Goal: Task Accomplishment & Management: Complete application form

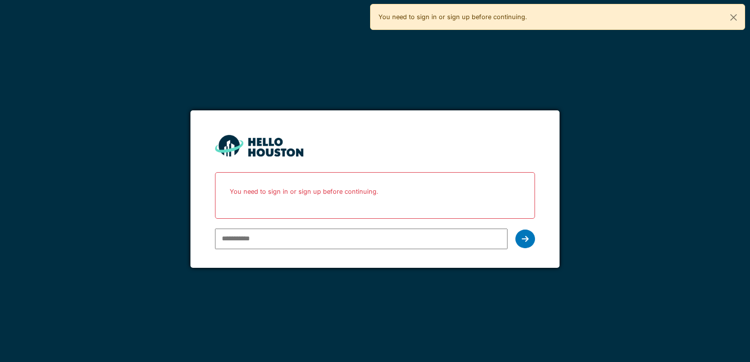
click at [372, 247] on input "email" at bounding box center [361, 239] width 292 height 21
type input "**********"
click at [527, 235] on icon at bounding box center [525, 239] width 7 height 8
click at [526, 235] on icon at bounding box center [525, 239] width 7 height 8
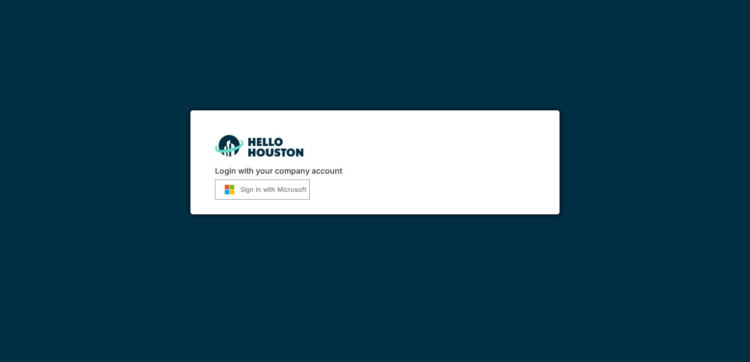
click at [277, 188] on button "Sign in with Microsoft" at bounding box center [262, 190] width 95 height 20
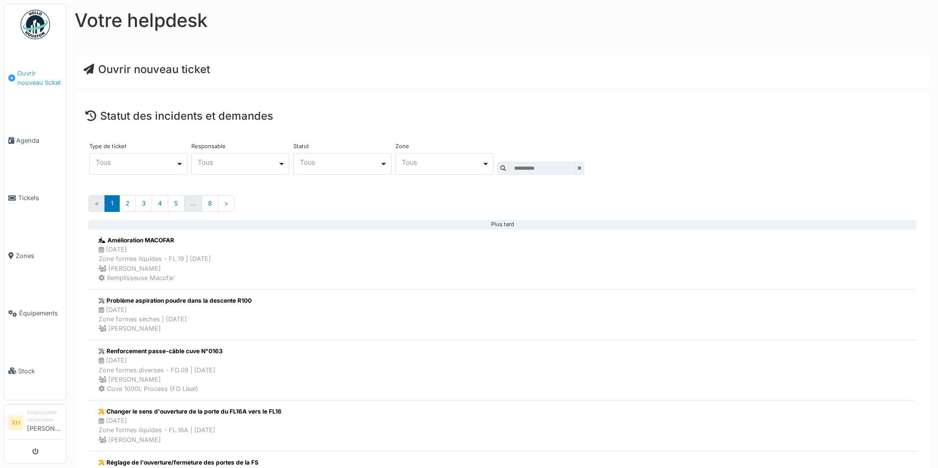
click at [39, 80] on span "Ouvrir nouveau ticket" at bounding box center [39, 78] width 45 height 19
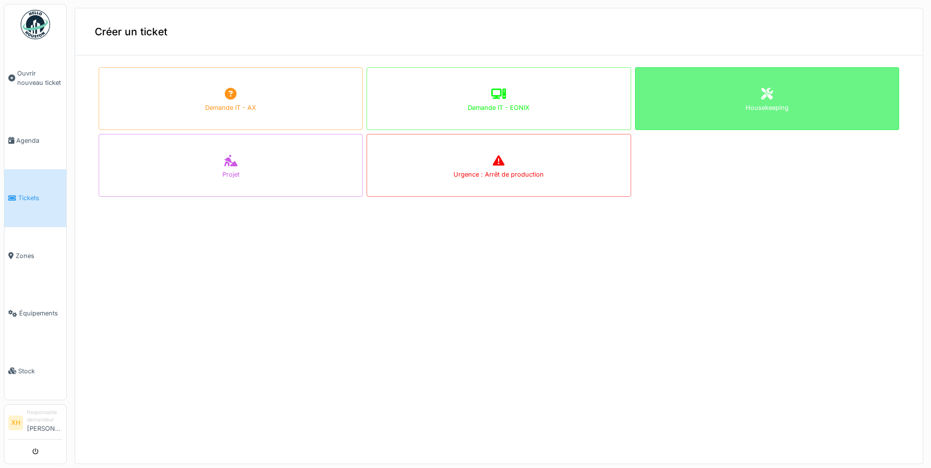
click at [773, 107] on div "Housekeeping" at bounding box center [767, 98] width 264 height 63
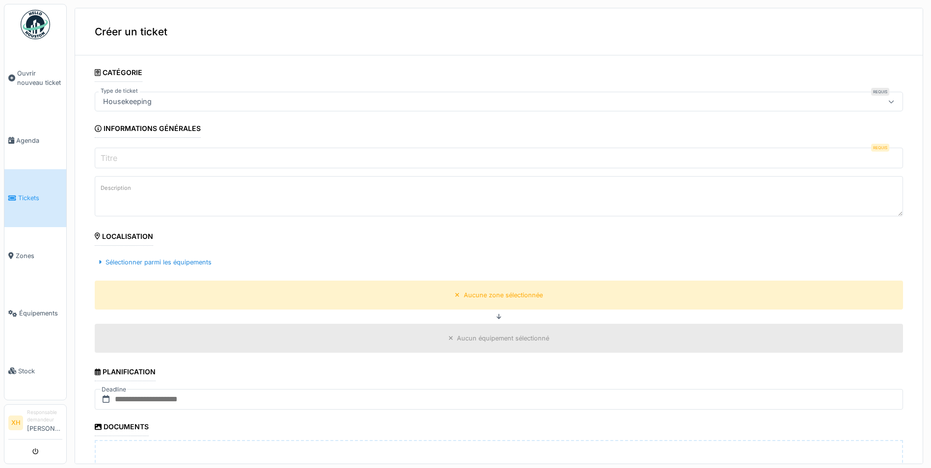
click at [188, 157] on input "Titre" at bounding box center [499, 158] width 808 height 21
click at [314, 155] on input "Titre" at bounding box center [499, 158] width 808 height 21
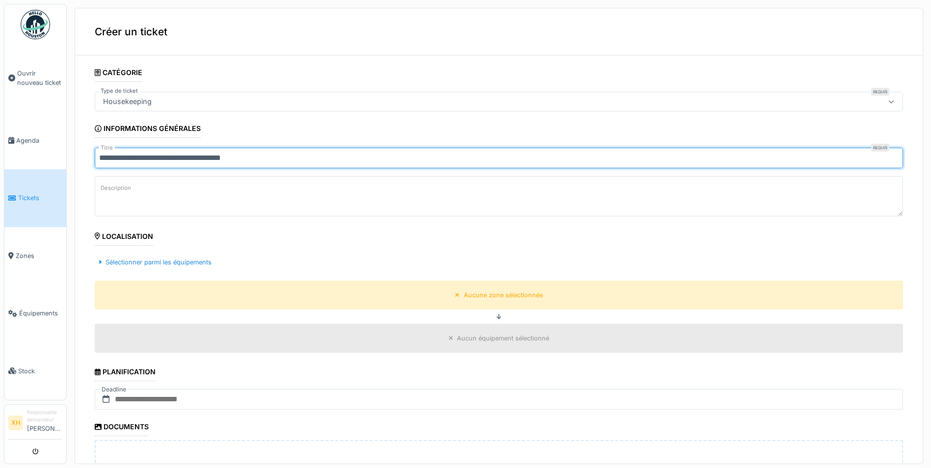
type input "**********"
click at [357, 192] on textarea "Description" at bounding box center [499, 196] width 808 height 40
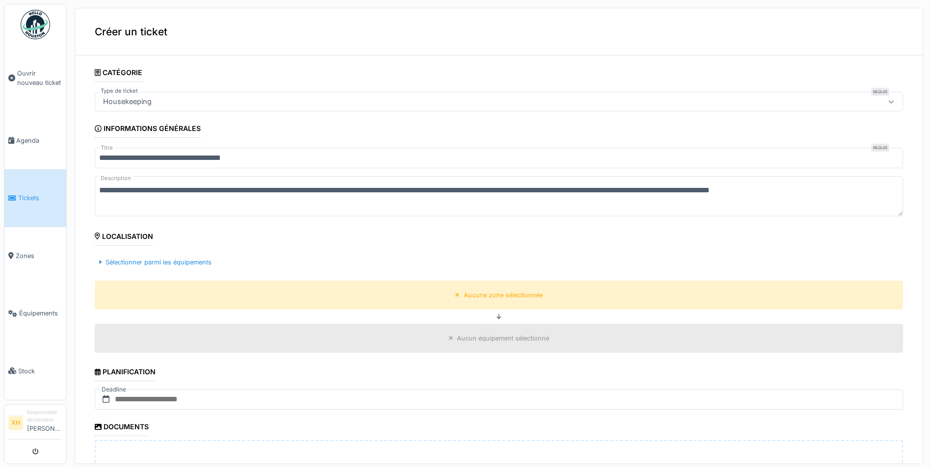
click at [366, 208] on textarea "**********" at bounding box center [499, 196] width 808 height 40
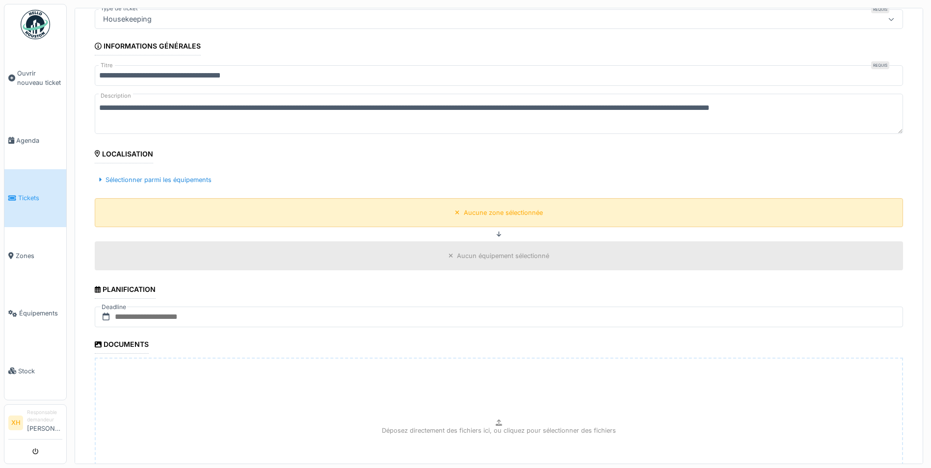
scroll to position [98, 0]
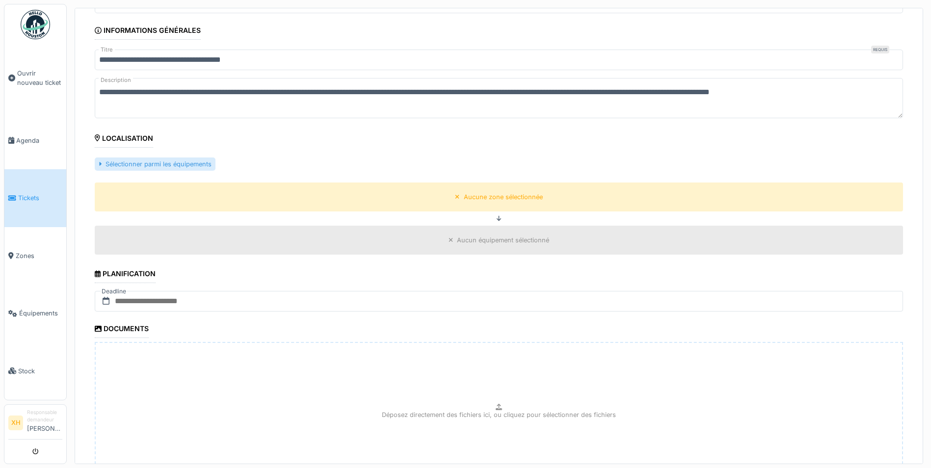
type textarea "**********"
click at [192, 167] on div "Sélectionner parmi les équipements" at bounding box center [155, 164] width 121 height 13
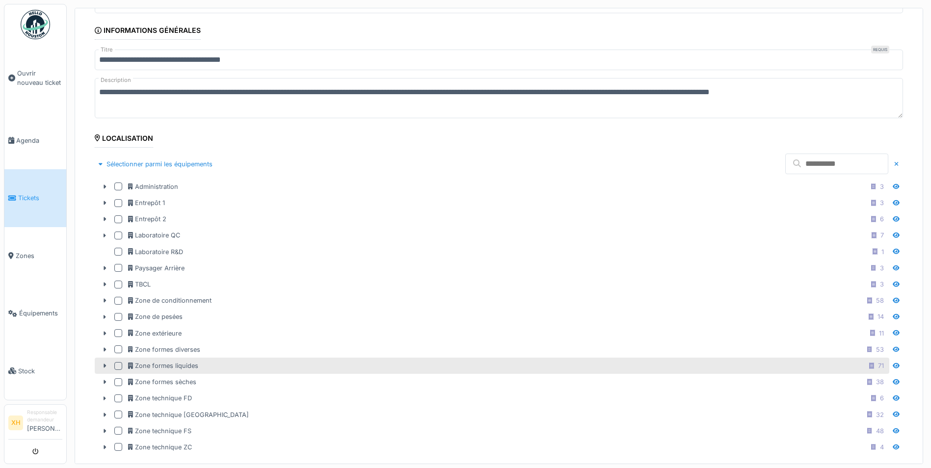
click at [117, 363] on div at bounding box center [118, 366] width 8 height 8
click at [104, 367] on icon at bounding box center [105, 366] width 8 height 6
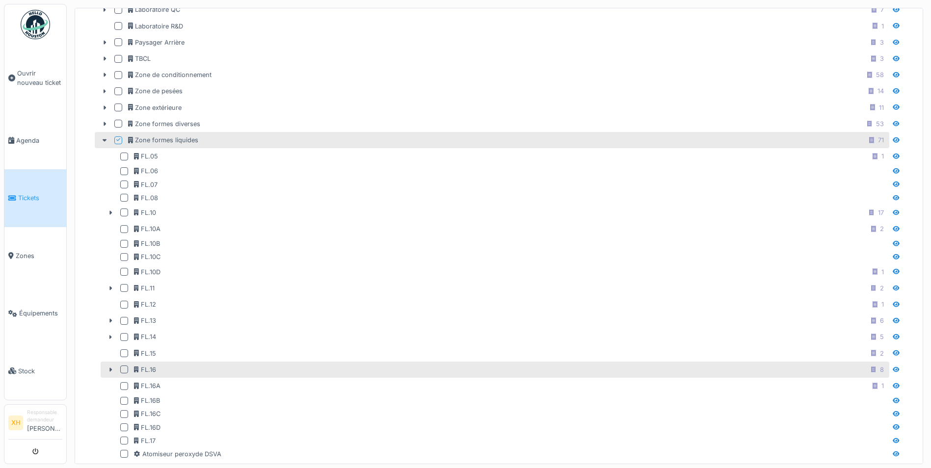
scroll to position [343, 0]
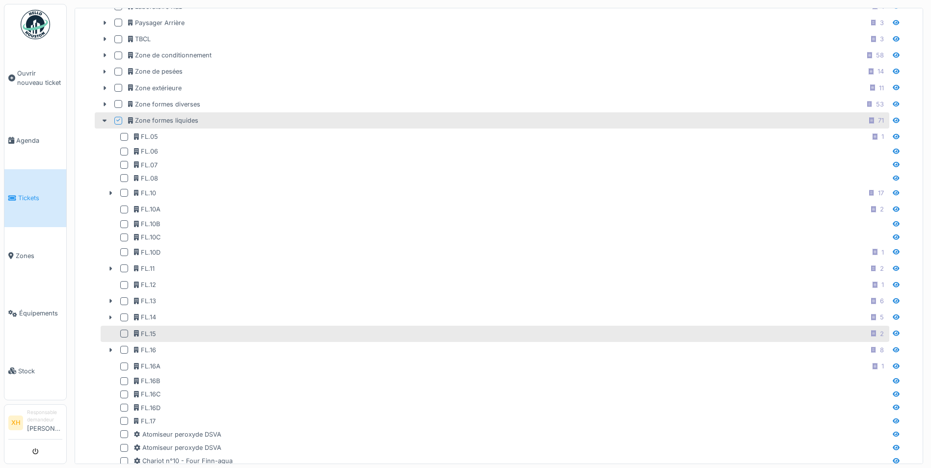
click at [125, 332] on div at bounding box center [124, 334] width 8 height 8
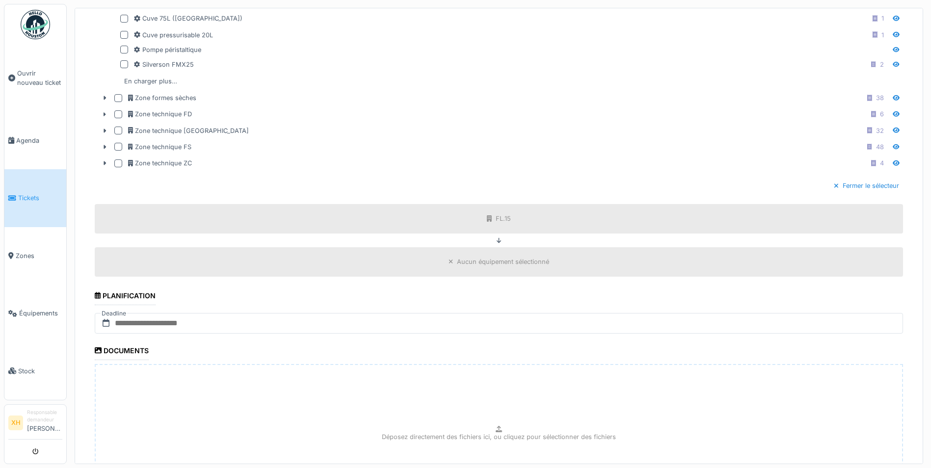
scroll to position [1030, 0]
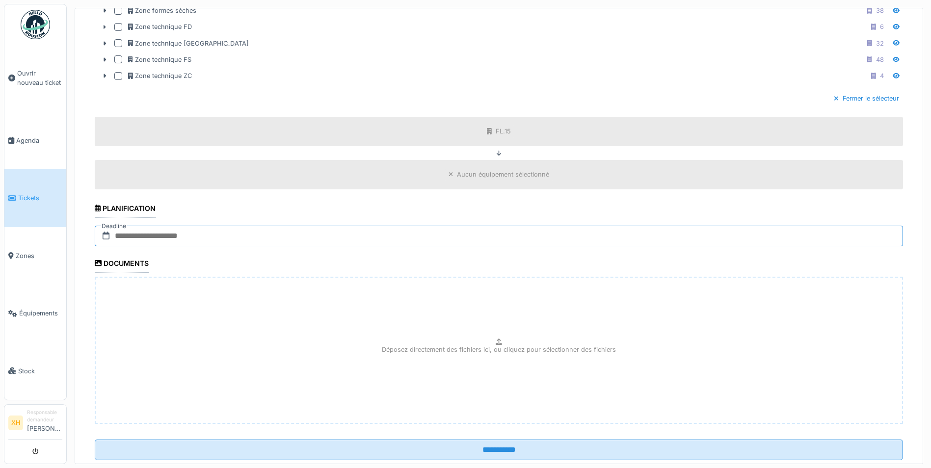
click at [202, 239] on input "text" at bounding box center [499, 236] width 808 height 21
click at [537, 259] on span "Next Month" at bounding box center [537, 260] width 0 height 12
click at [503, 319] on div "12" at bounding box center [503, 315] width 13 height 13
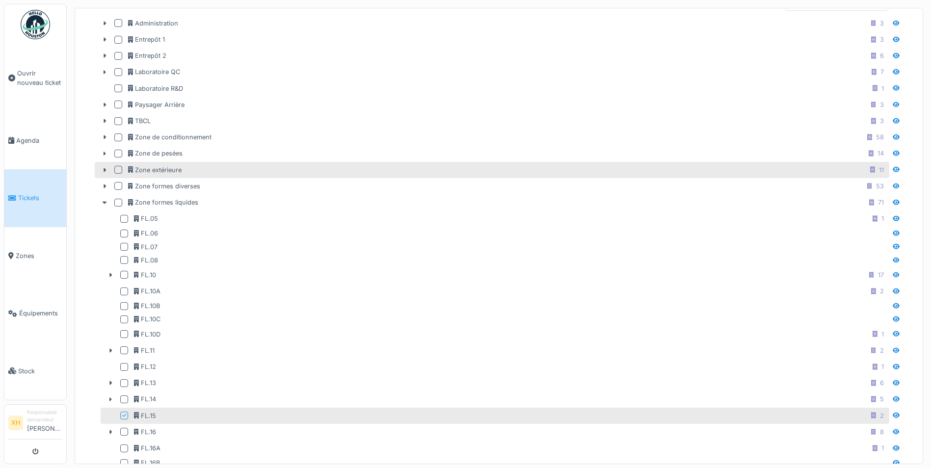
scroll to position [122, 0]
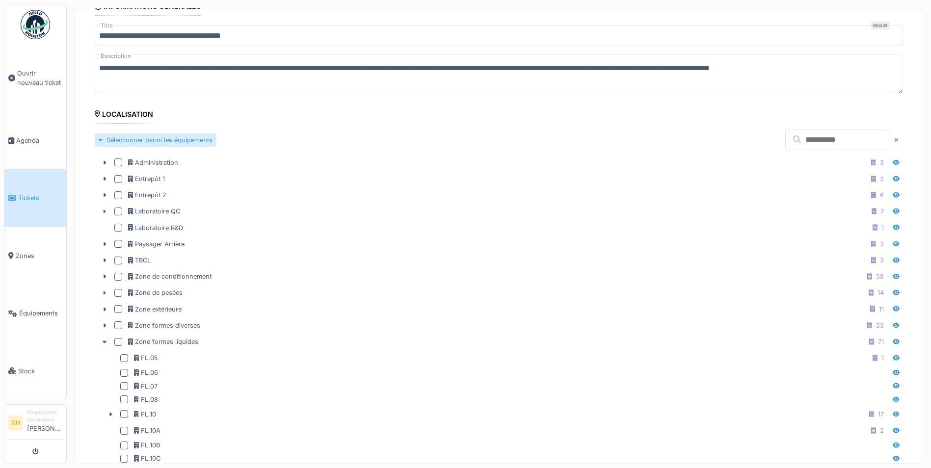
click at [99, 135] on div at bounding box center [101, 139] width 4 height 9
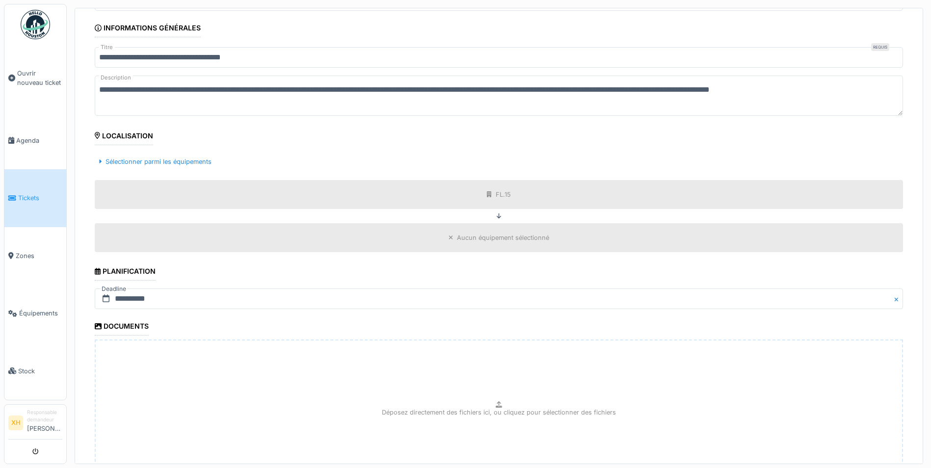
scroll to position [187, 0]
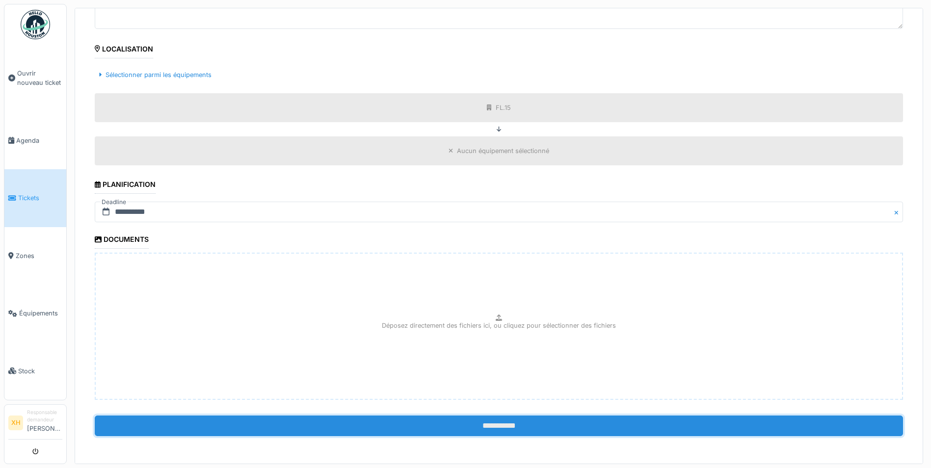
click at [514, 430] on input "**********" at bounding box center [499, 426] width 808 height 21
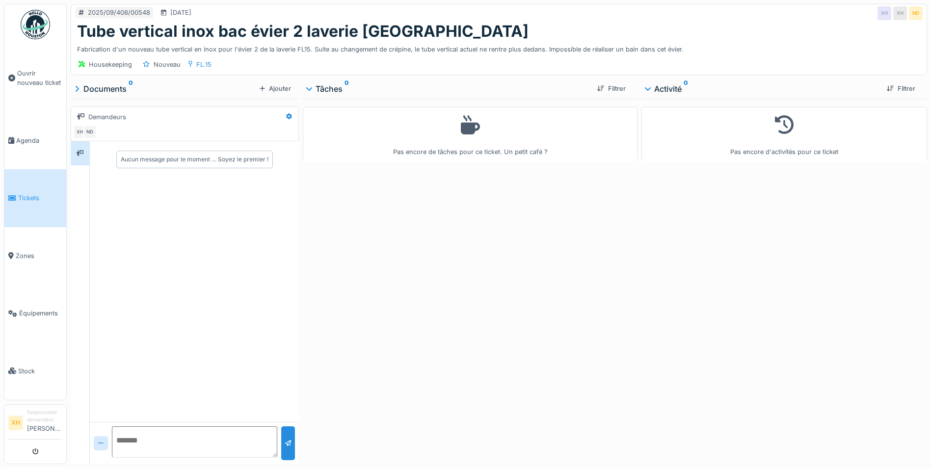
click at [35, 193] on span "Tickets" at bounding box center [40, 197] width 44 height 9
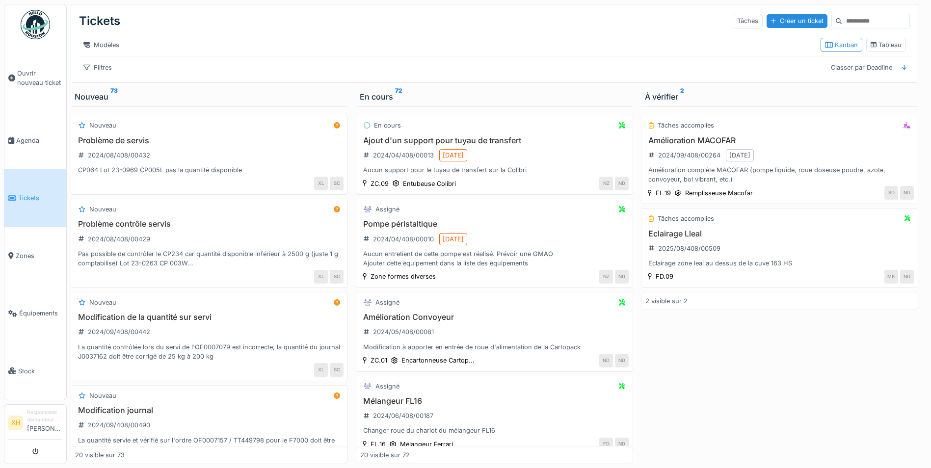
click at [362, 101] on div "En cours 72" at bounding box center [494, 97] width 269 height 12
click at [111, 103] on sup "73" at bounding box center [113, 97] width 7 height 12
click at [99, 101] on div "Nouveau 73" at bounding box center [209, 97] width 269 height 12
click at [41, 148] on link "Agenda" at bounding box center [35, 140] width 62 height 57
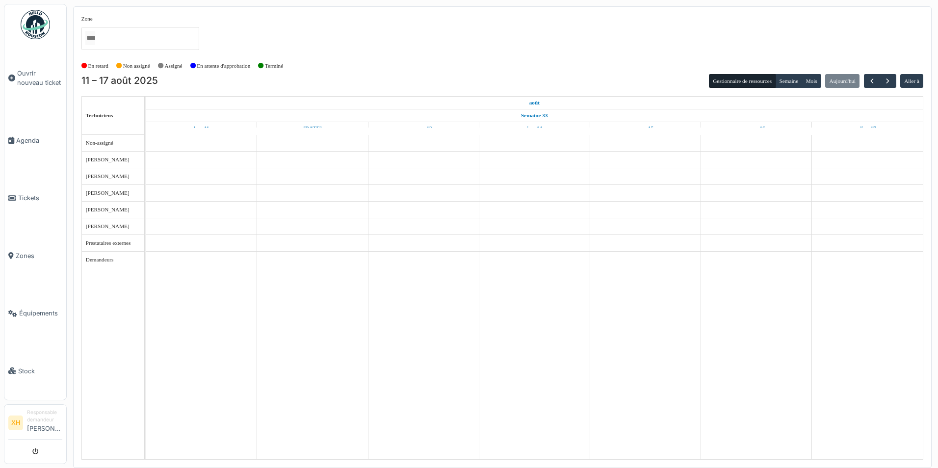
click at [41, 182] on link "Tickets" at bounding box center [35, 197] width 62 height 57
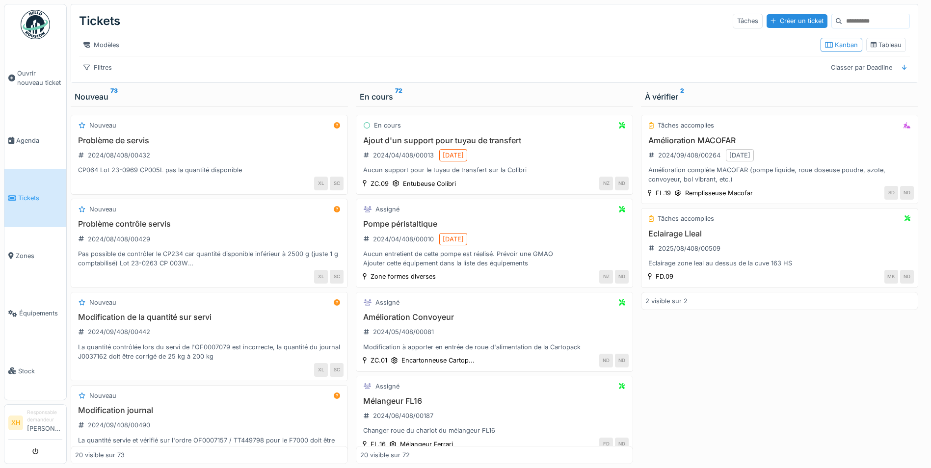
click at [38, 422] on li "Responsable demandeur Xavier Hanet" at bounding box center [44, 423] width 35 height 28
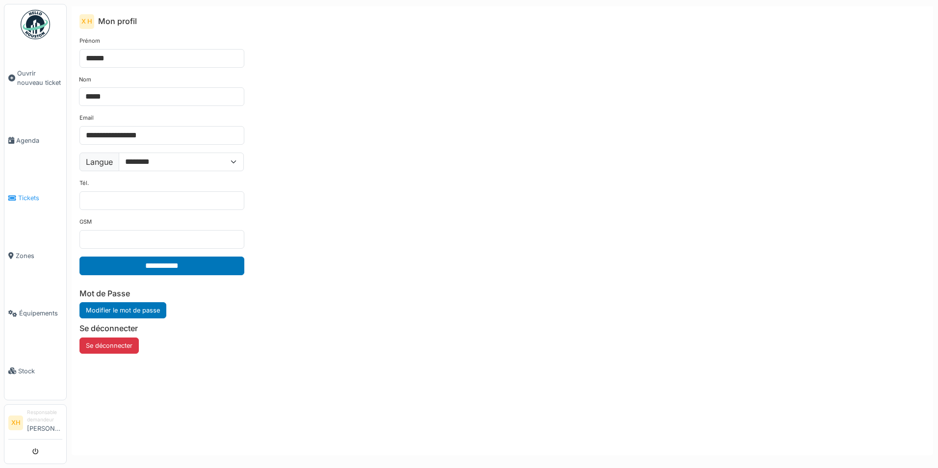
click at [32, 198] on span "Tickets" at bounding box center [40, 197] width 44 height 9
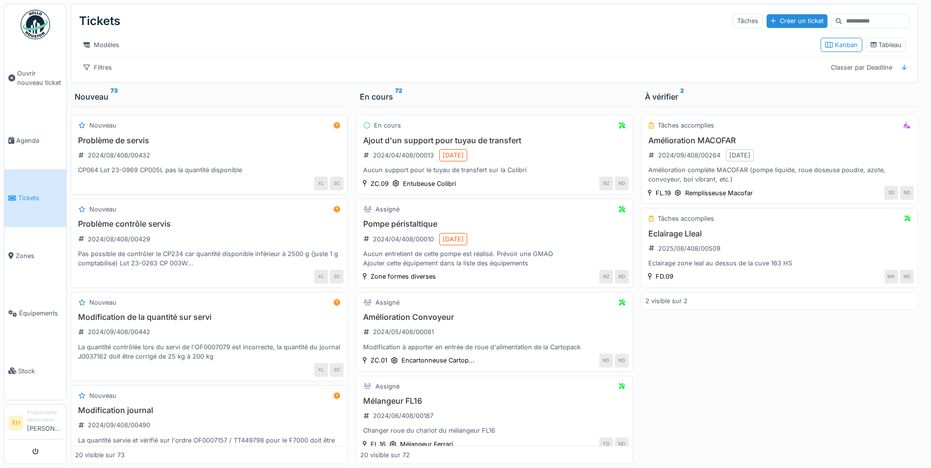
click at [205, 156] on div "Problème de servis 2024/08/408/00432 CP064 Lot 23-0969 CP005L pas la quantité d…" at bounding box center [209, 155] width 268 height 39
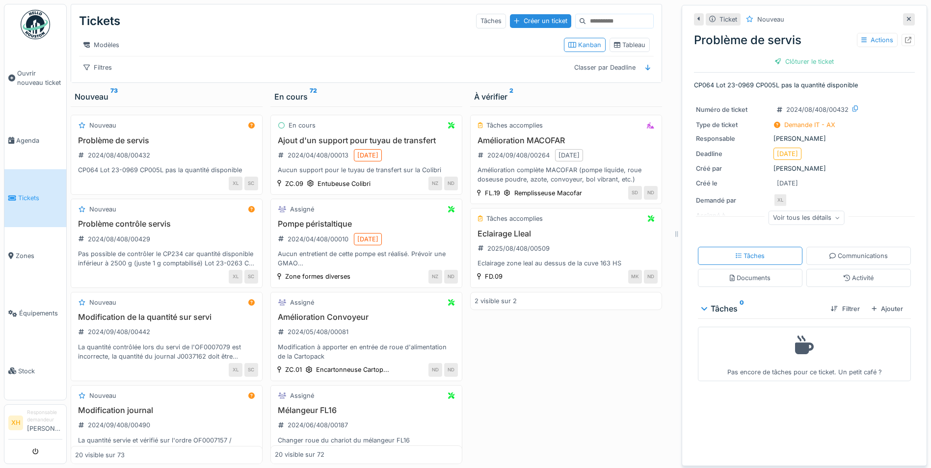
click at [906, 20] on icon at bounding box center [908, 19] width 5 height 6
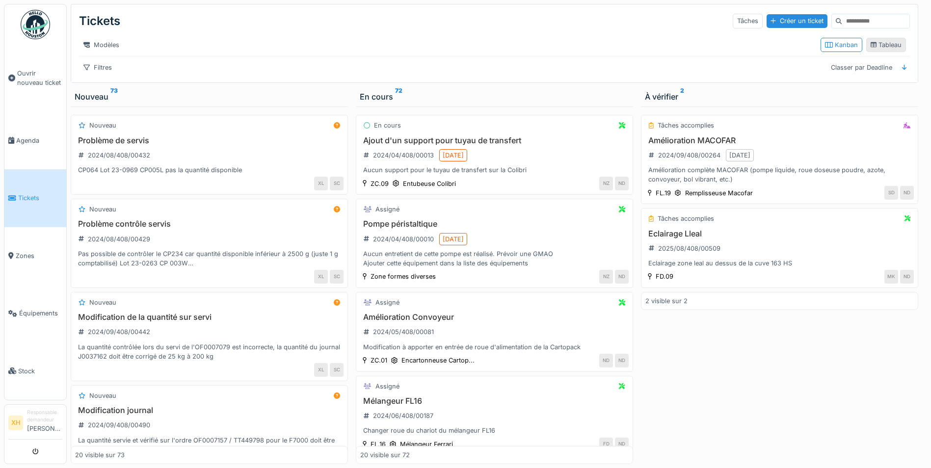
click at [873, 48] on div "Tableau" at bounding box center [885, 44] width 31 height 9
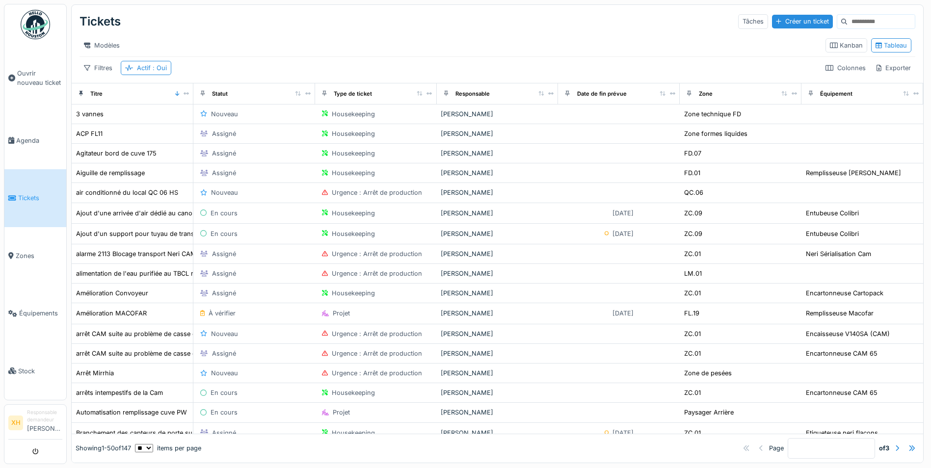
click at [188, 99] on th "Titre" at bounding box center [133, 93] width 122 height 21
click at [426, 96] on icon at bounding box center [428, 93] width 5 height 5
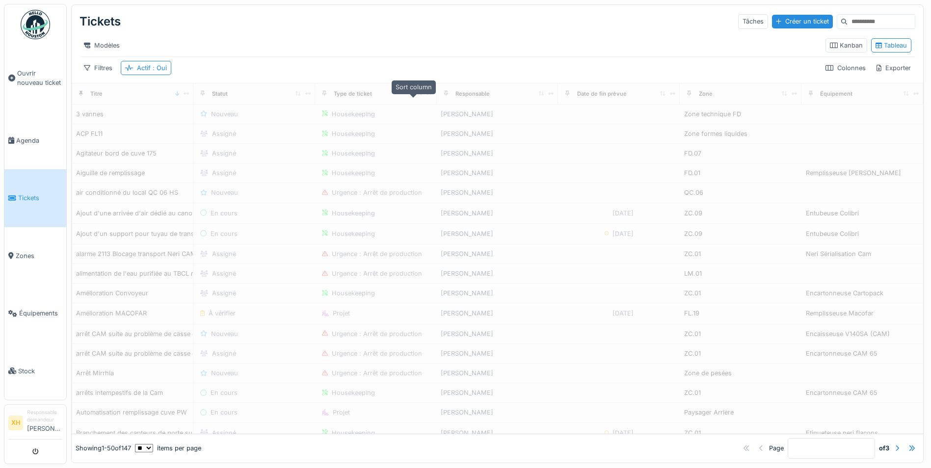
click at [417, 96] on icon at bounding box center [420, 93] width 6 height 5
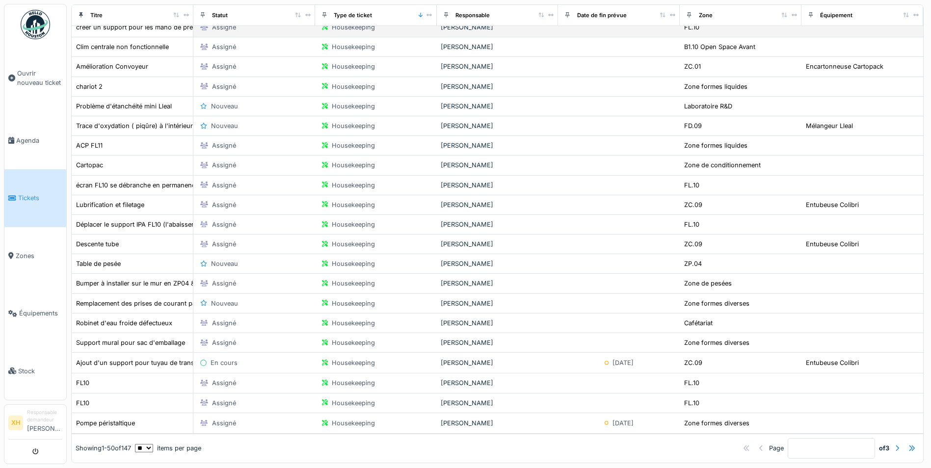
scroll to position [7, 0]
click at [895, 444] on div at bounding box center [897, 448] width 4 height 9
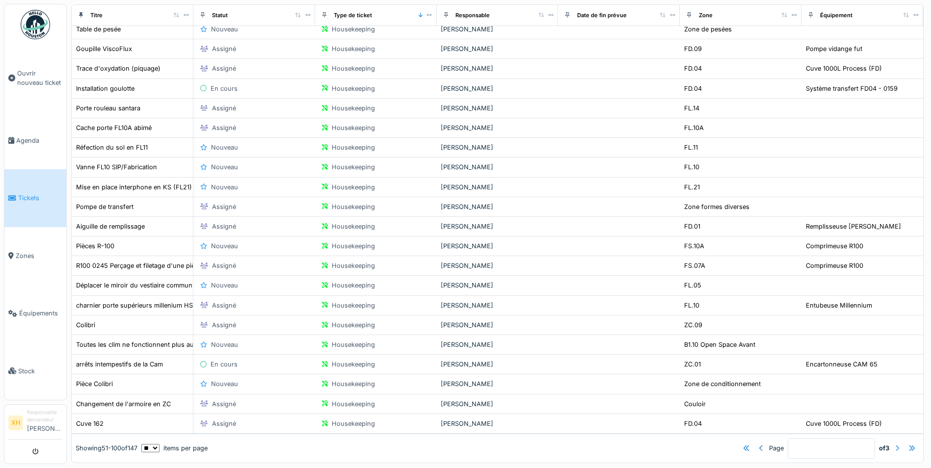
click at [895, 444] on div at bounding box center [897, 448] width 4 height 9
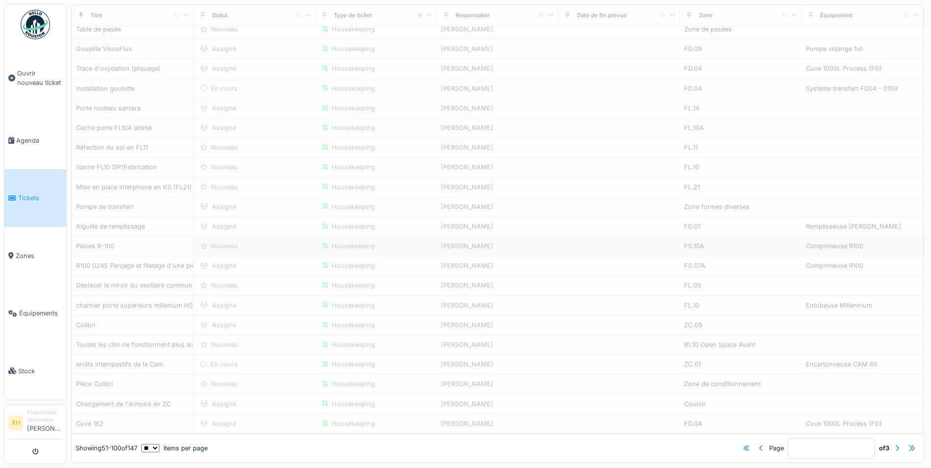
type input "*"
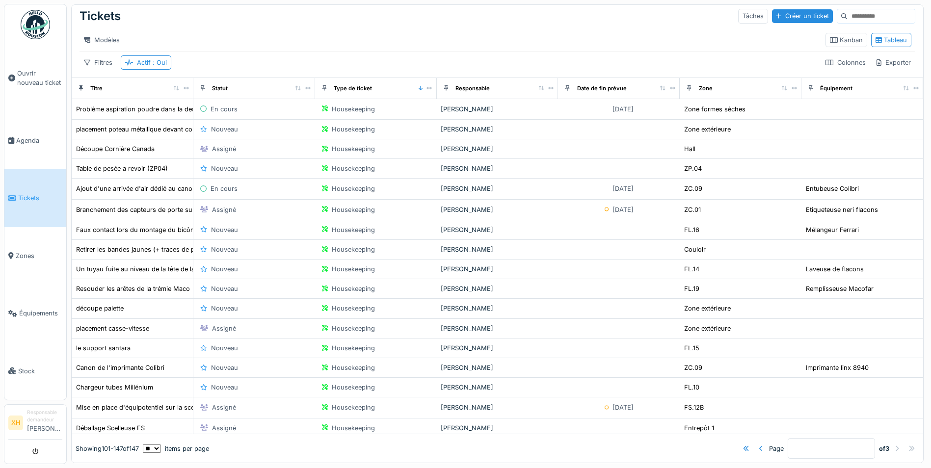
scroll to position [0, 0]
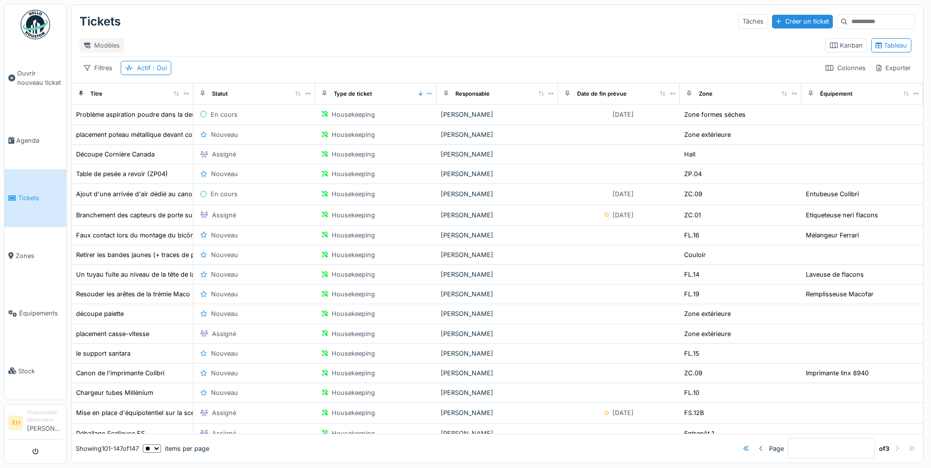
click at [103, 38] on div "Modèles" at bounding box center [101, 45] width 45 height 14
drag, startPoint x: 283, startPoint y: 45, endPoint x: 367, endPoint y: 55, distance: 84.0
click at [284, 45] on div "Modèles" at bounding box center [448, 45] width 738 height 14
click at [838, 42] on div "Kanban" at bounding box center [846, 45] width 33 height 9
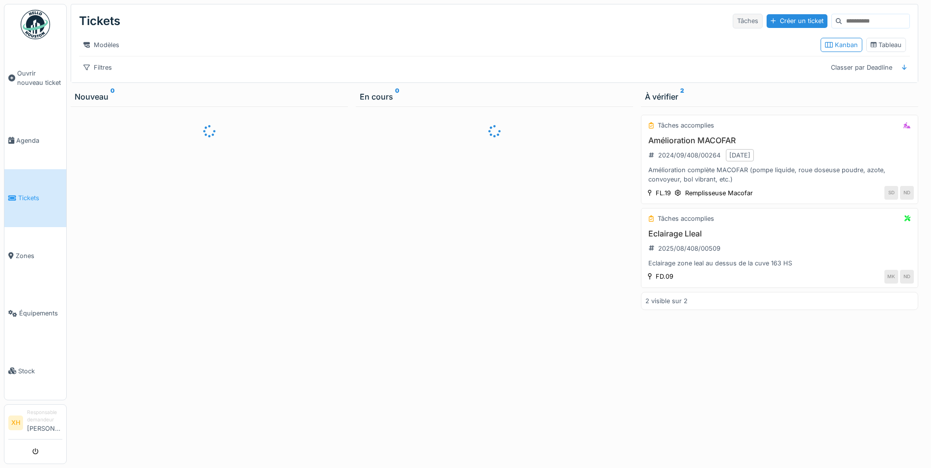
click at [733, 20] on div "Tâches" at bounding box center [748, 21] width 30 height 14
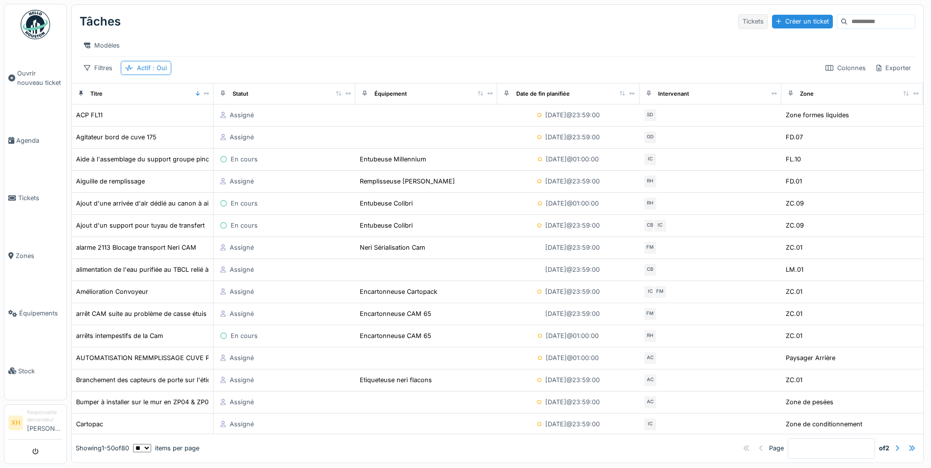
click at [738, 18] on div "Tickets" at bounding box center [753, 21] width 30 height 14
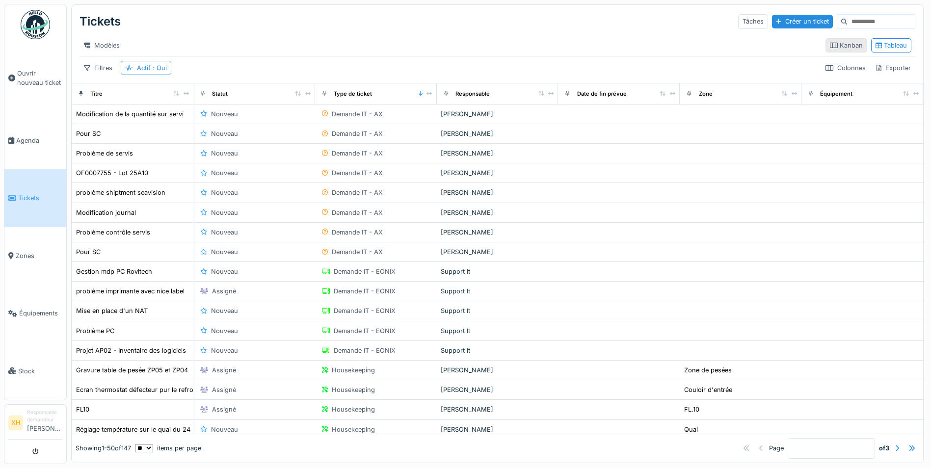
click at [845, 48] on div "Kanban" at bounding box center [846, 45] width 33 height 9
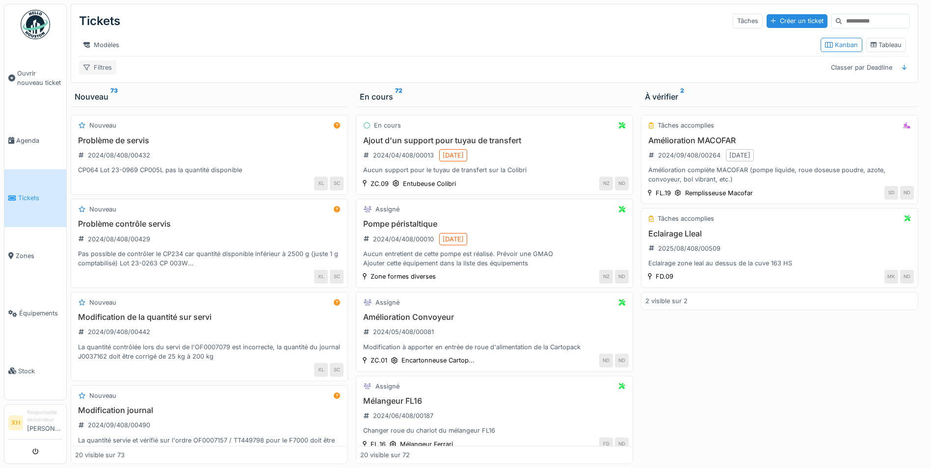
click at [99, 74] on div "Filtres" at bounding box center [97, 67] width 37 height 14
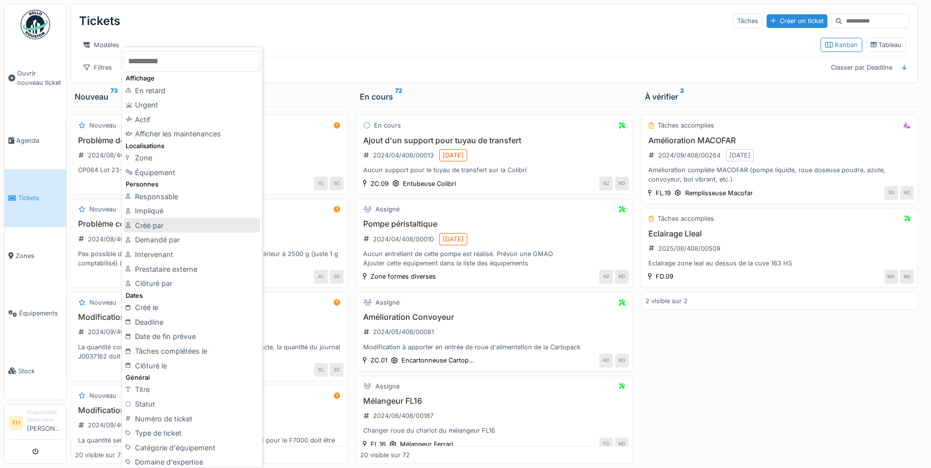
click at [197, 224] on div "Créé par" at bounding box center [192, 225] width 136 height 15
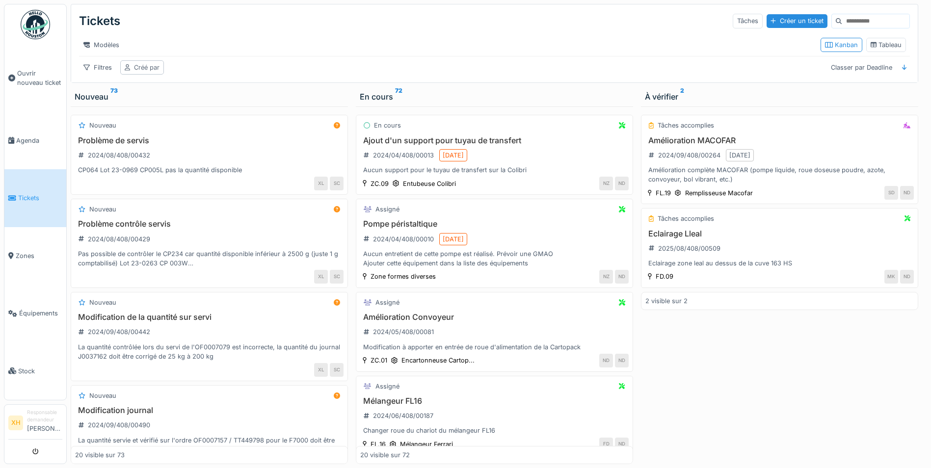
click at [156, 75] on div "Créé par" at bounding box center [142, 67] width 44 height 14
click at [190, 125] on div "Créé par" at bounding box center [167, 121] width 76 height 11
click at [156, 138] on div "Moi-même" at bounding box center [151, 139] width 32 height 9
type input "*****"
